Goal: Check status

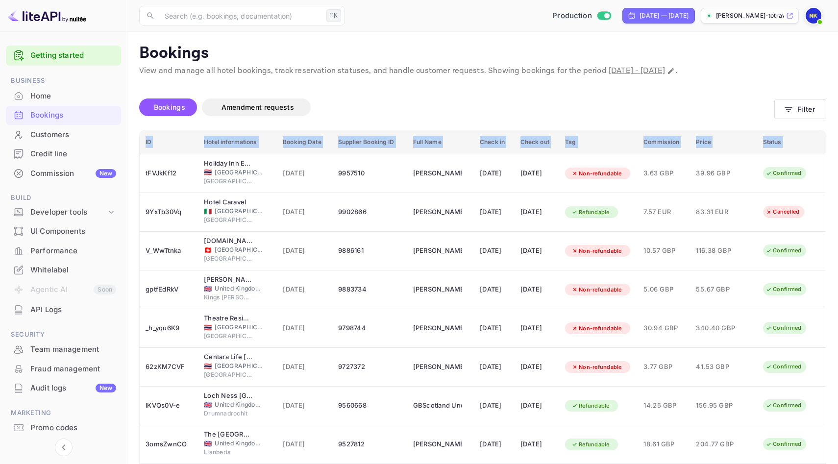
drag, startPoint x: 146, startPoint y: 154, endPoint x: 349, endPoint y: 110, distance: 208.2
click at [350, 110] on div "Bookings Amendment requests Filter ID Hotel informations Booking Date Supplier …" at bounding box center [482, 330] width 687 height 483
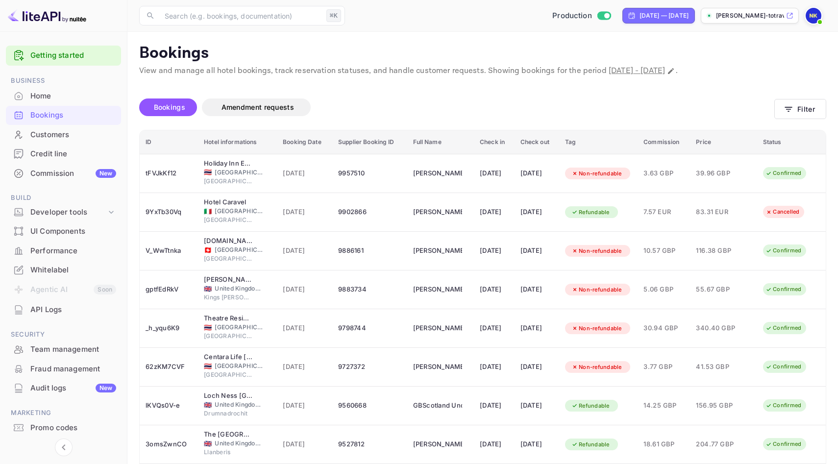
click at [349, 110] on div "Bookings Amendment requests" at bounding box center [456, 108] width 635 height 18
click at [648, 12] on div "[DATE] — [DATE]" at bounding box center [664, 15] width 49 height 9
select select "6"
select select "2025"
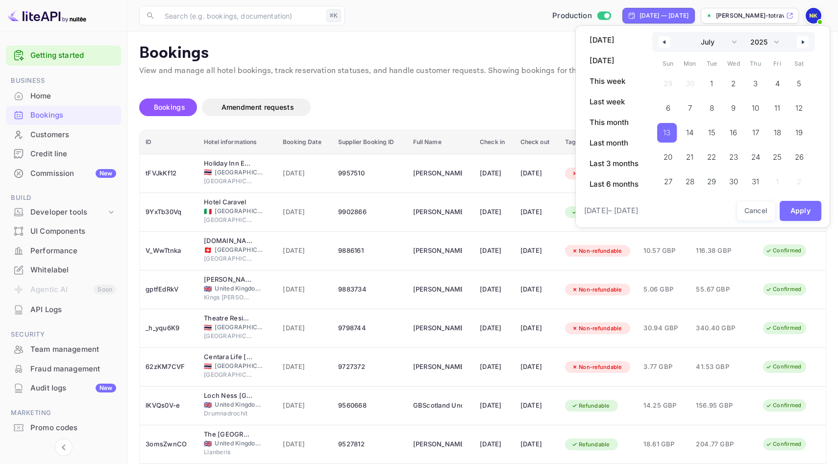
click at [671, 131] on span "13" at bounding box center [666, 133] width 7 height 18
click at [802, 39] on button "button" at bounding box center [803, 42] width 12 height 12
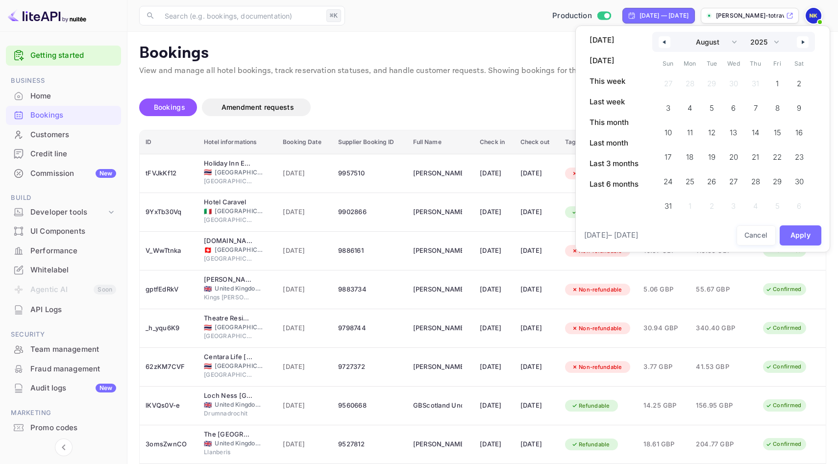
click at [802, 39] on button "button" at bounding box center [803, 42] width 12 height 12
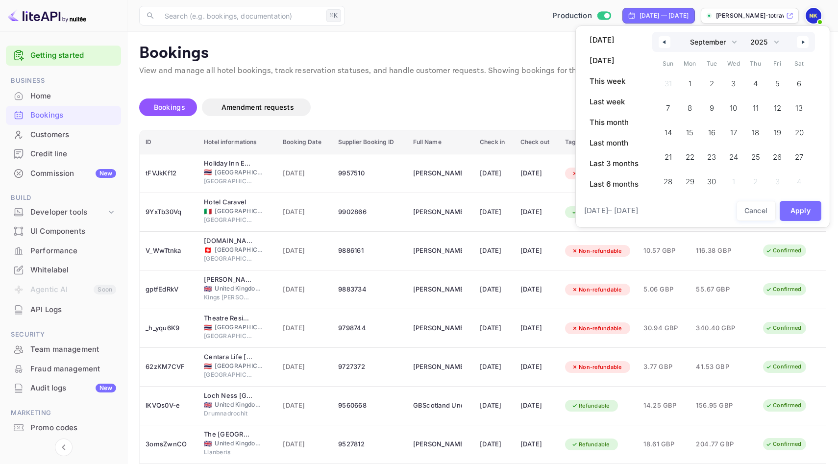
click at [802, 39] on button "button" at bounding box center [803, 42] width 12 height 12
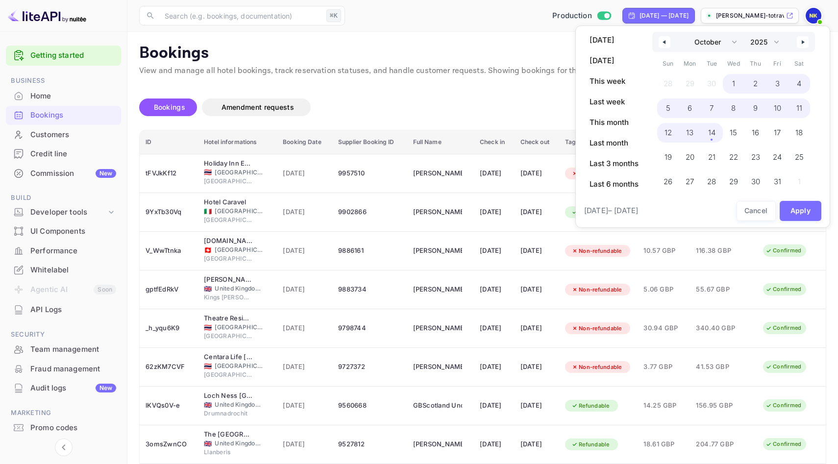
click at [717, 133] on span "14" at bounding box center [712, 133] width 22 height 20
select select "6"
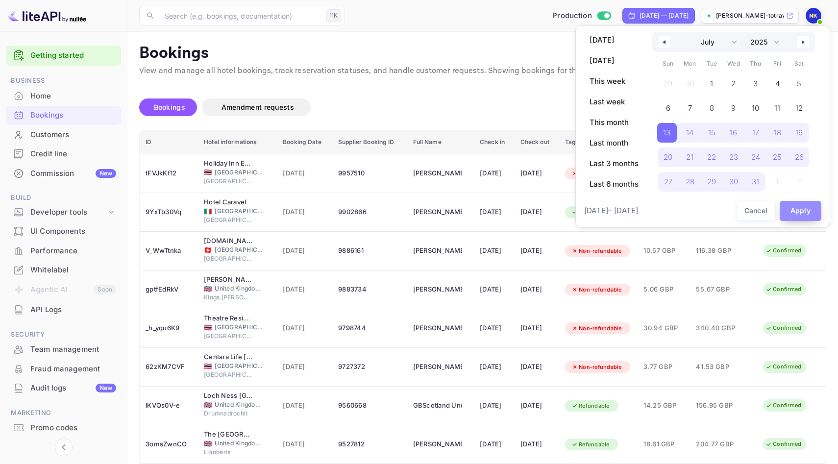
click at [811, 201] on button "Apply" at bounding box center [801, 211] width 42 height 20
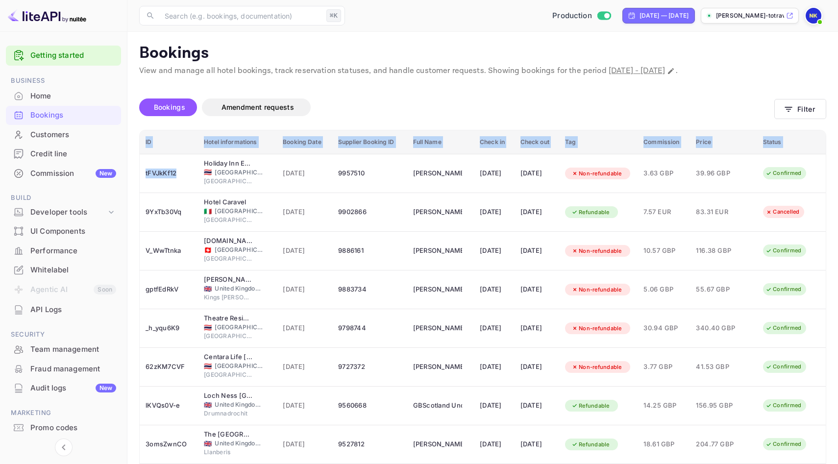
drag, startPoint x: 183, startPoint y: 174, endPoint x: 132, endPoint y: 173, distance: 50.5
click at [132, 173] on div "Unsaved Changes Bookings Amendment requests Filter ID Hotel informations Bookin…" at bounding box center [476, 324] width 699 height 495
click at [130, 166] on div "Unsaved Changes Bookings Amendment requests Filter ID Hotel informations Bookin…" at bounding box center [476, 324] width 699 height 495
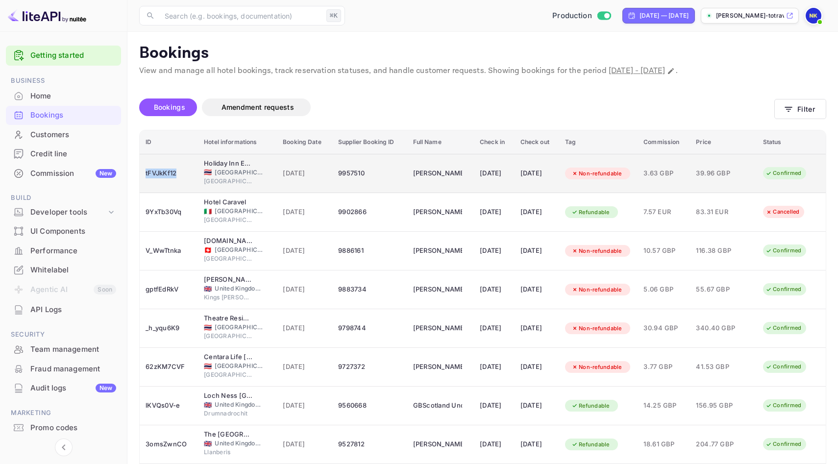
drag, startPoint x: 191, startPoint y: 175, endPoint x: 140, endPoint y: 174, distance: 51.0
click at [140, 174] on td "tFVJkKf12" at bounding box center [169, 173] width 58 height 39
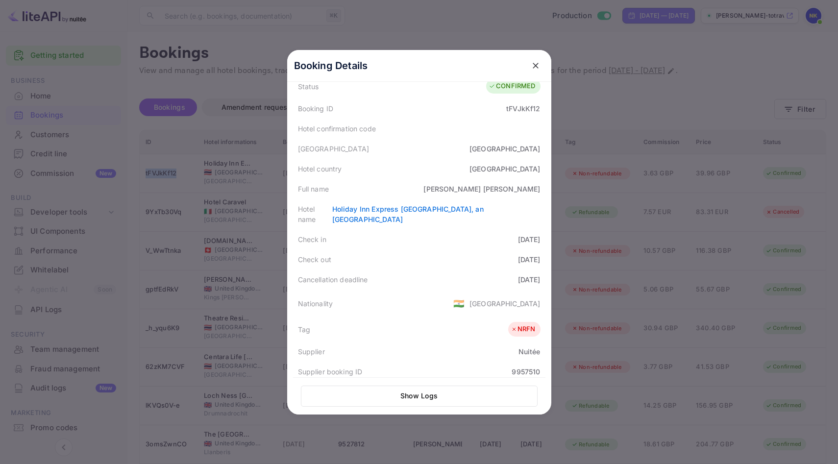
scroll to position [259, 0]
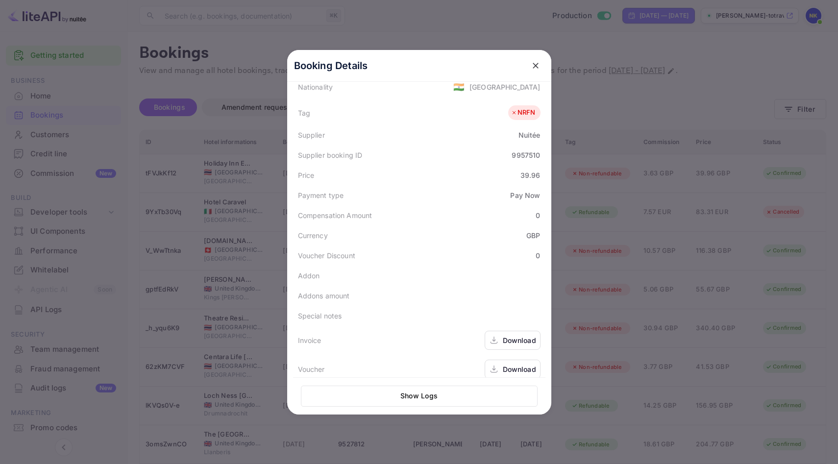
click at [496, 360] on div "Download" at bounding box center [513, 369] width 56 height 19
click at [536, 64] on icon "close" at bounding box center [536, 66] width 6 height 6
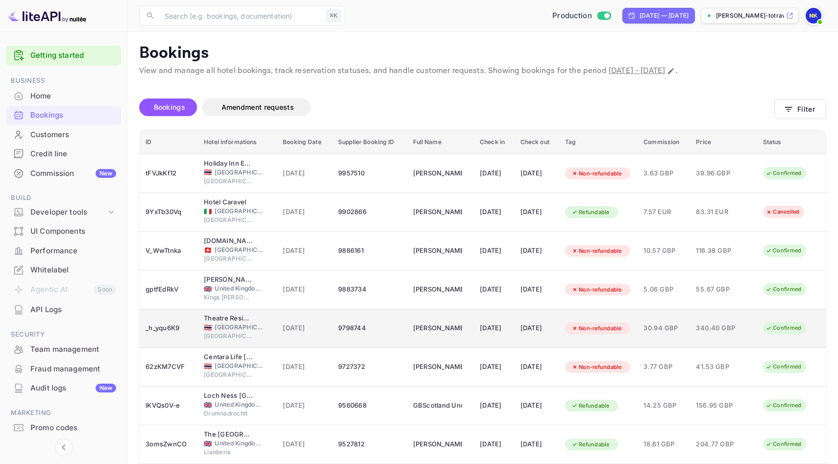
click at [721, 324] on span "340.40 GBP" at bounding box center [720, 328] width 49 height 11
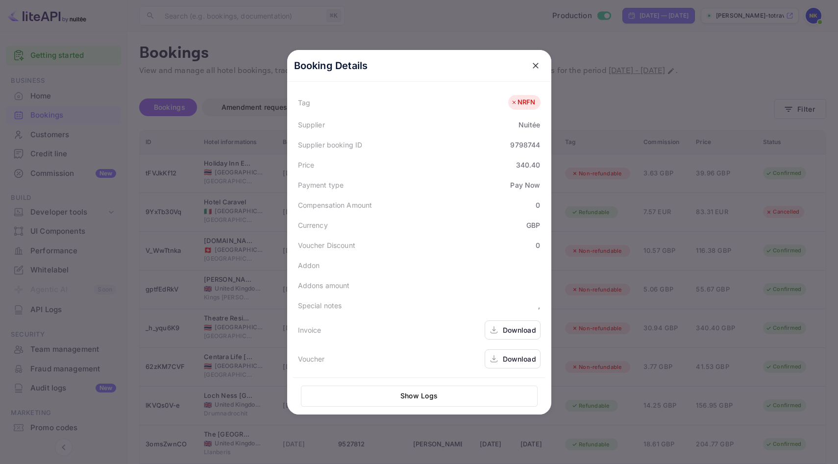
click at [519, 358] on div "Download" at bounding box center [519, 359] width 33 height 10
click at [536, 64] on icon "close" at bounding box center [536, 66] width 6 height 6
